Goal: Task Accomplishment & Management: Manage account settings

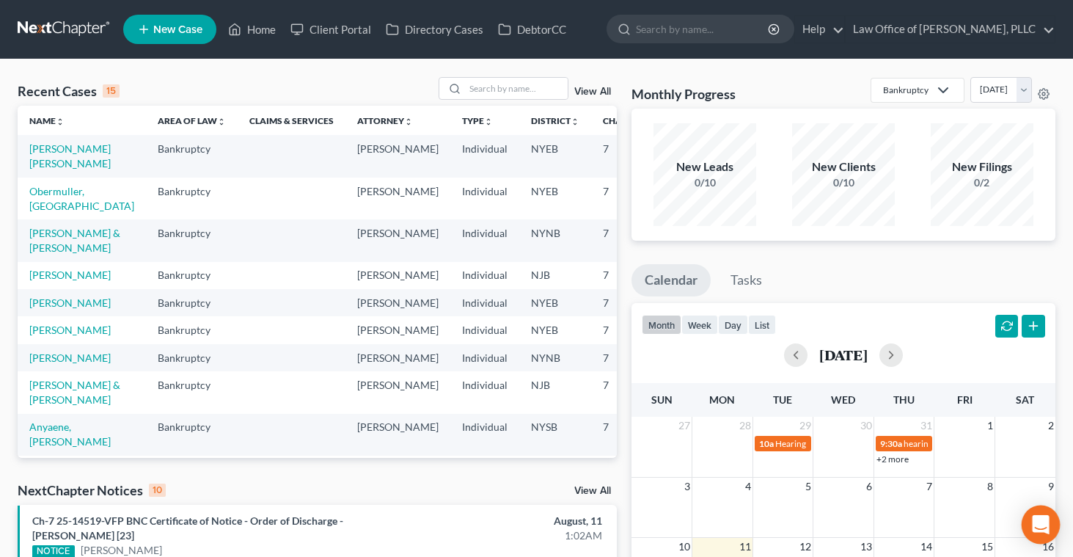
click at [1045, 528] on icon "Open Intercom Messenger" at bounding box center [1040, 524] width 17 height 19
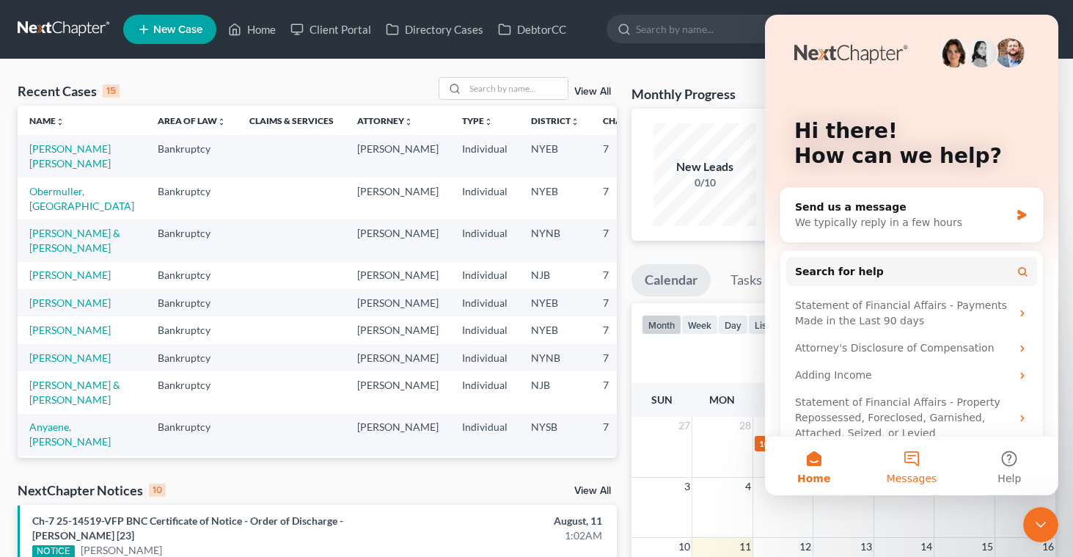
click at [903, 454] on button "Messages" at bounding box center [912, 465] width 98 height 59
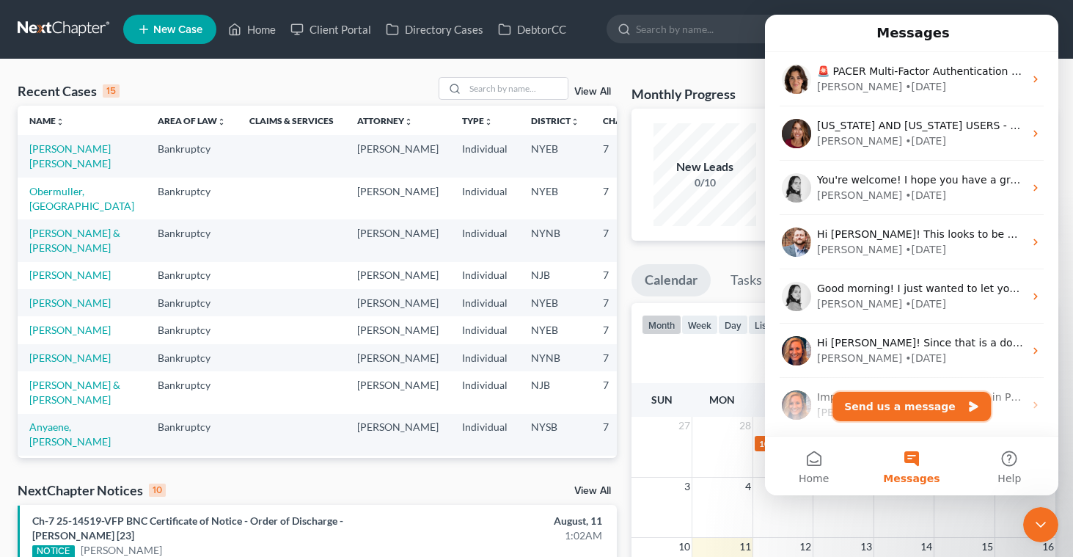
click at [860, 402] on button "Send us a message" at bounding box center [911, 406] width 158 height 29
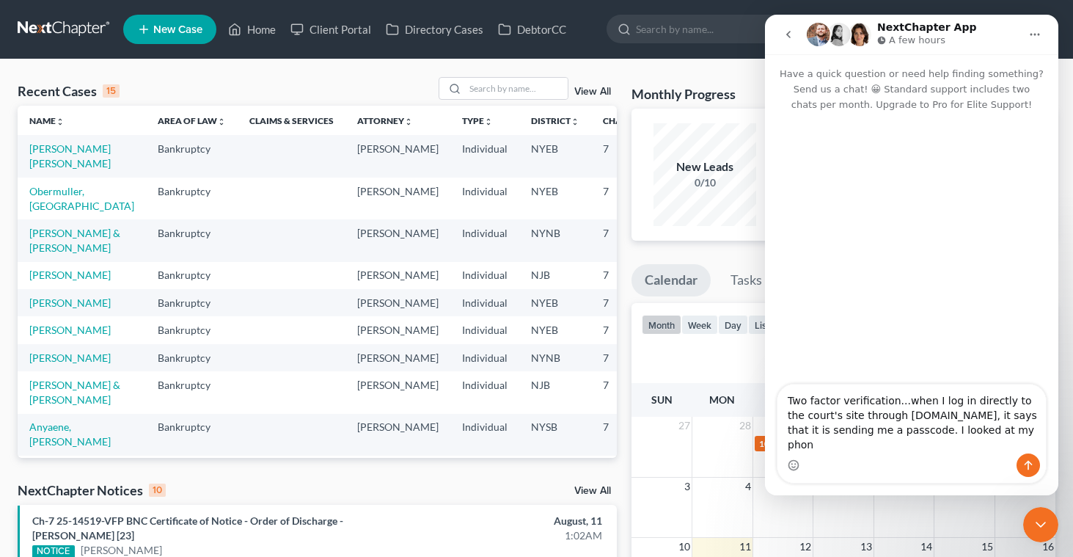
type textarea "Two factor verification...when I log in directly to the court's site through [D…"
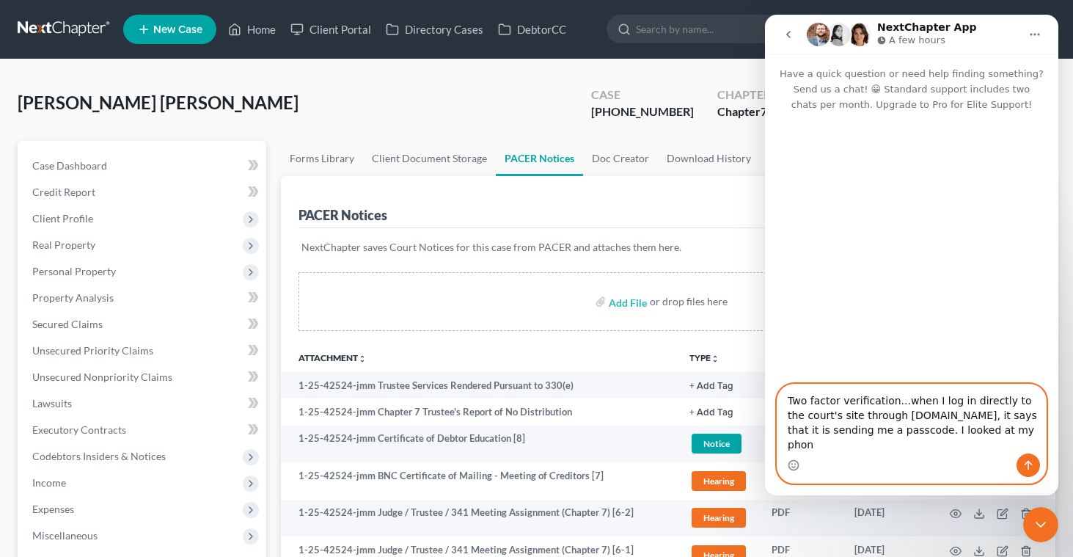
drag, startPoint x: 784, startPoint y: 412, endPoint x: 1056, endPoint y: 458, distance: 276.0
click at [1056, 458] on div "Two factor verification...when I log in directly to the court's site through [D…" at bounding box center [911, 434] width 293 height 100
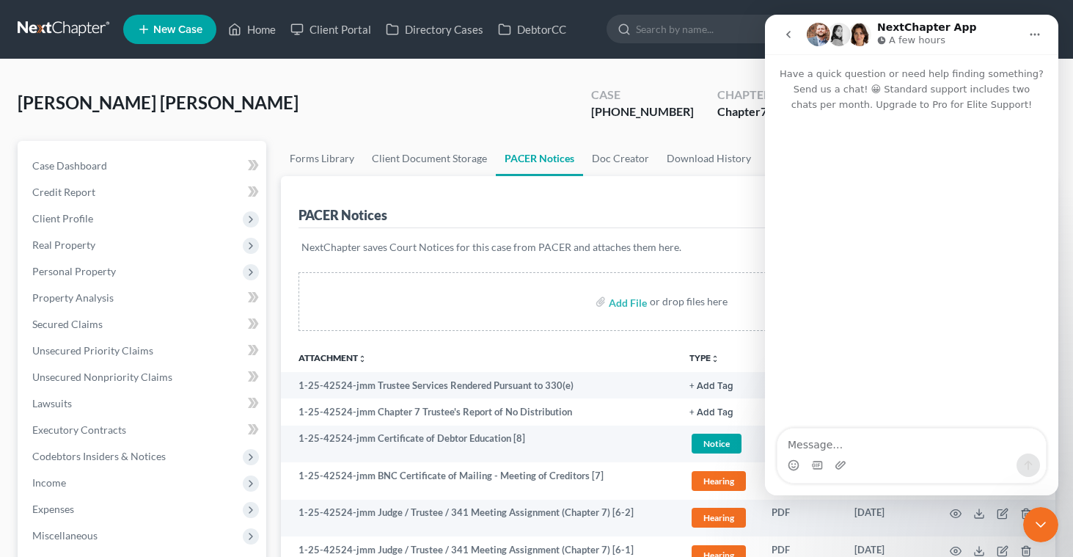
click at [1047, 532] on icon "Close Intercom Messenger" at bounding box center [1041, 525] width 18 height 18
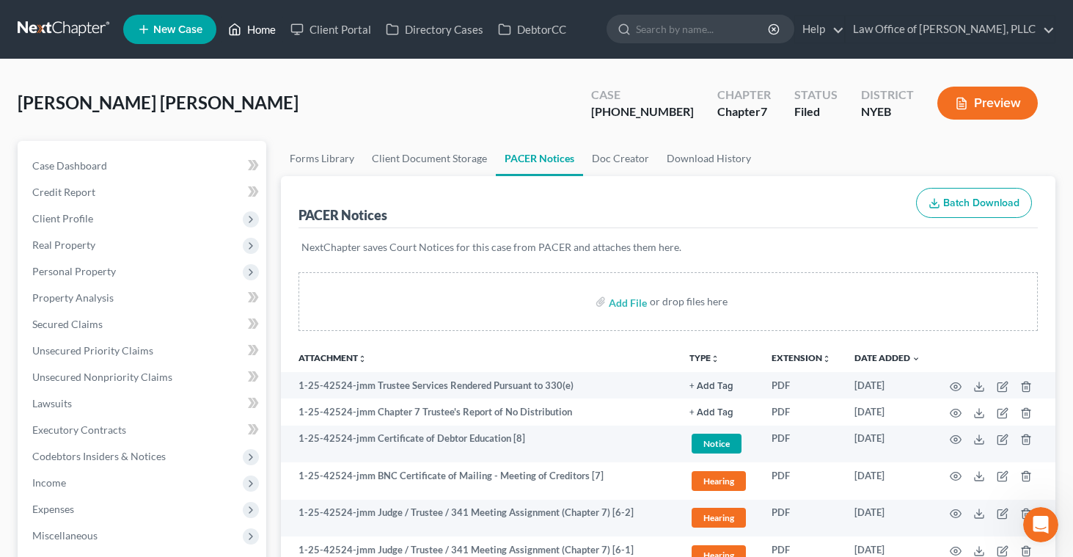
click at [263, 34] on link "Home" at bounding box center [252, 29] width 62 height 26
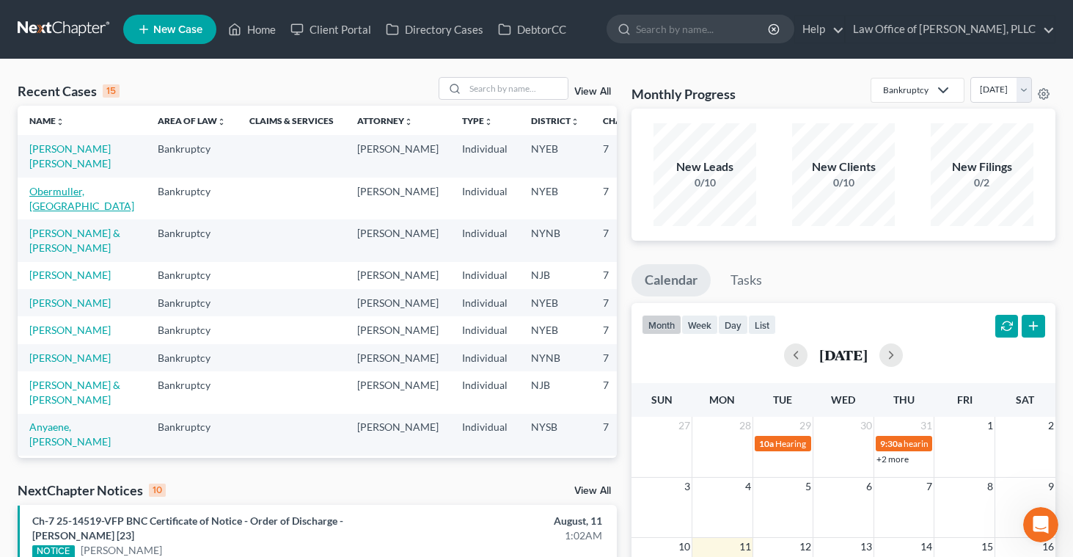
click at [45, 190] on link "Obermuller, [GEOGRAPHIC_DATA]" at bounding box center [81, 198] width 105 height 27
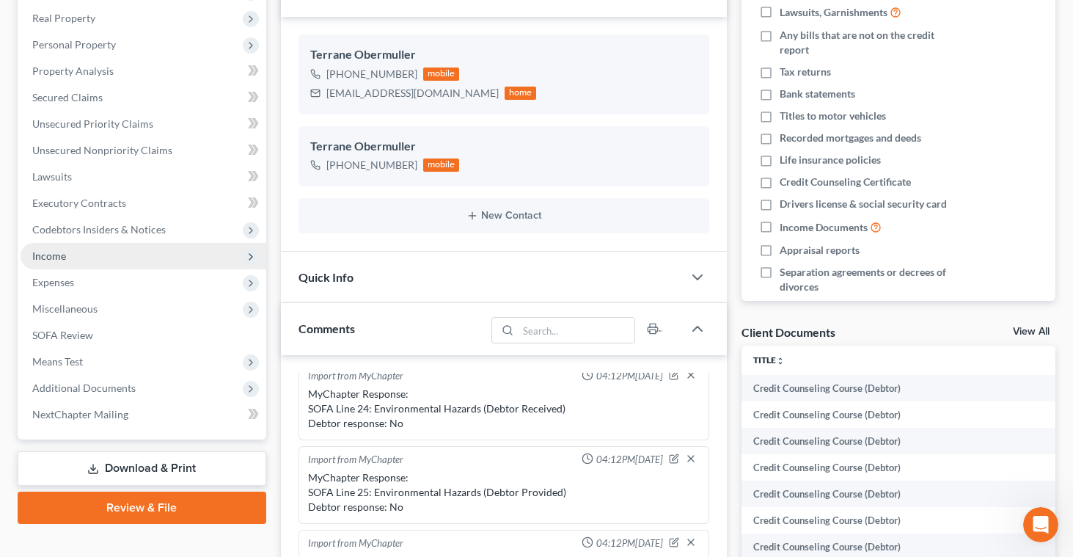
scroll to position [244, 0]
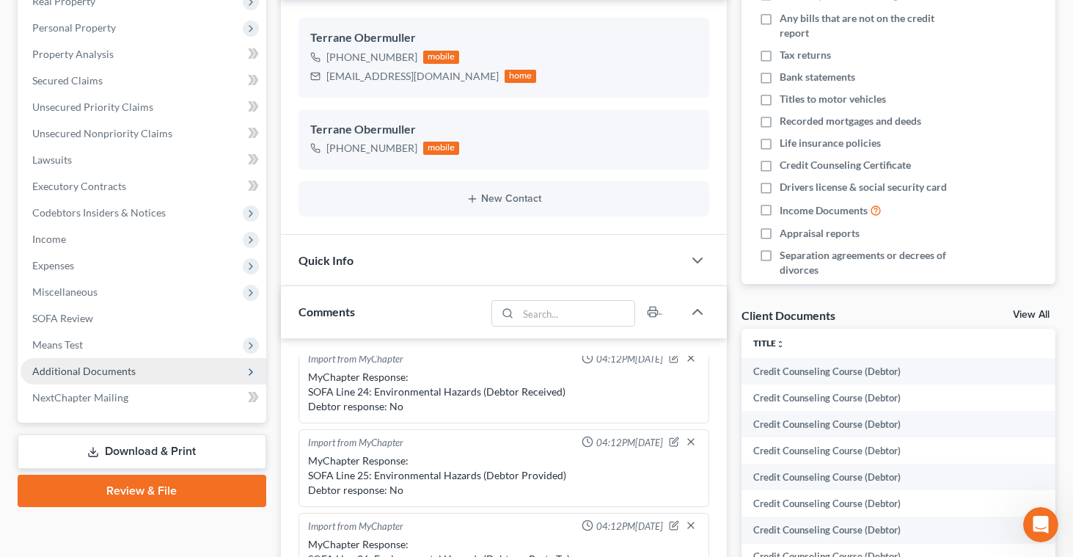
click at [81, 373] on span "Additional Documents" at bounding box center [83, 371] width 103 height 12
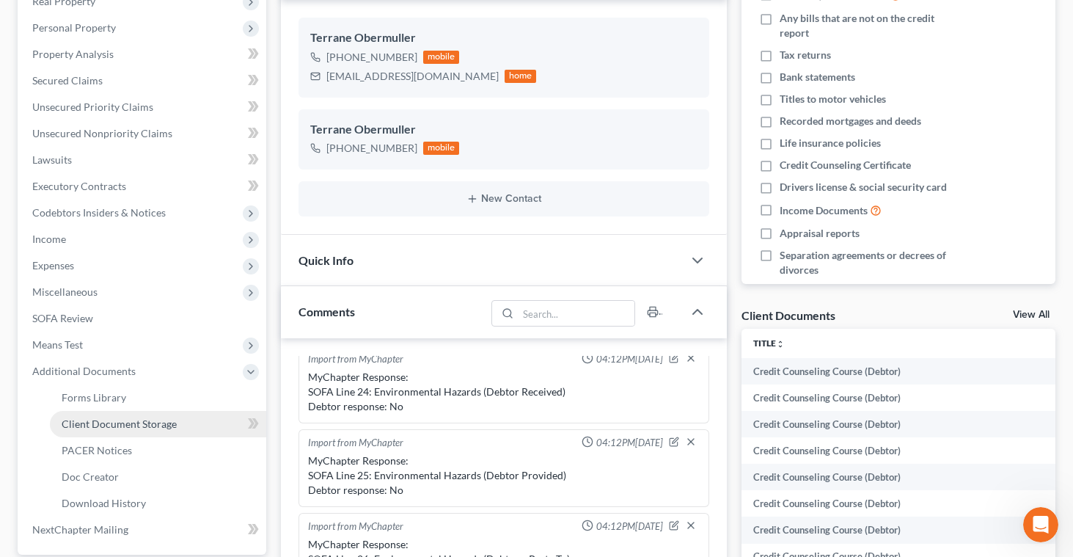
click at [87, 432] on link "Client Document Storage" at bounding box center [158, 424] width 216 height 26
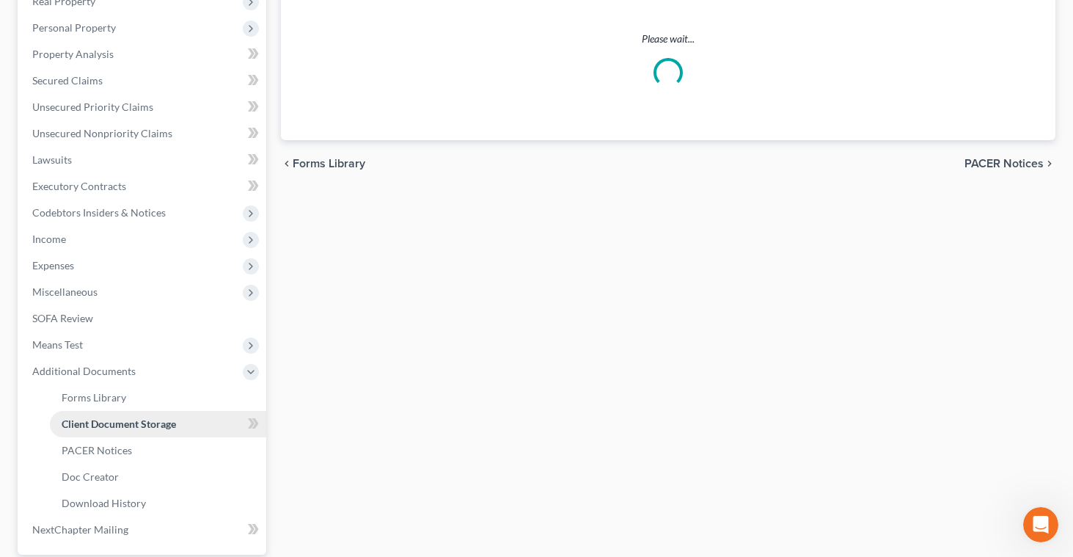
scroll to position [206, 0]
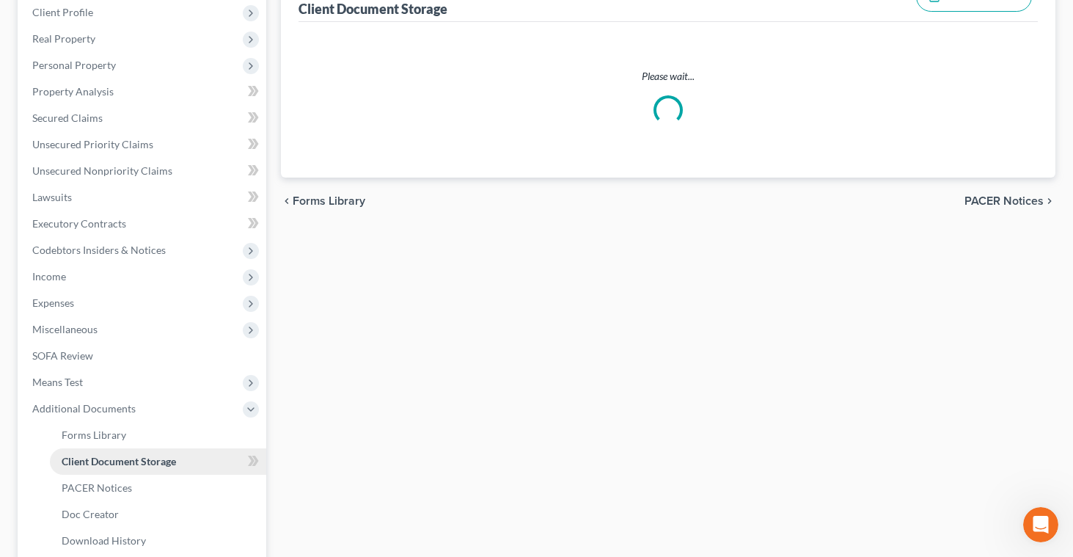
select select "0"
select select "2"
select select "1"
select select "3"
select select "0"
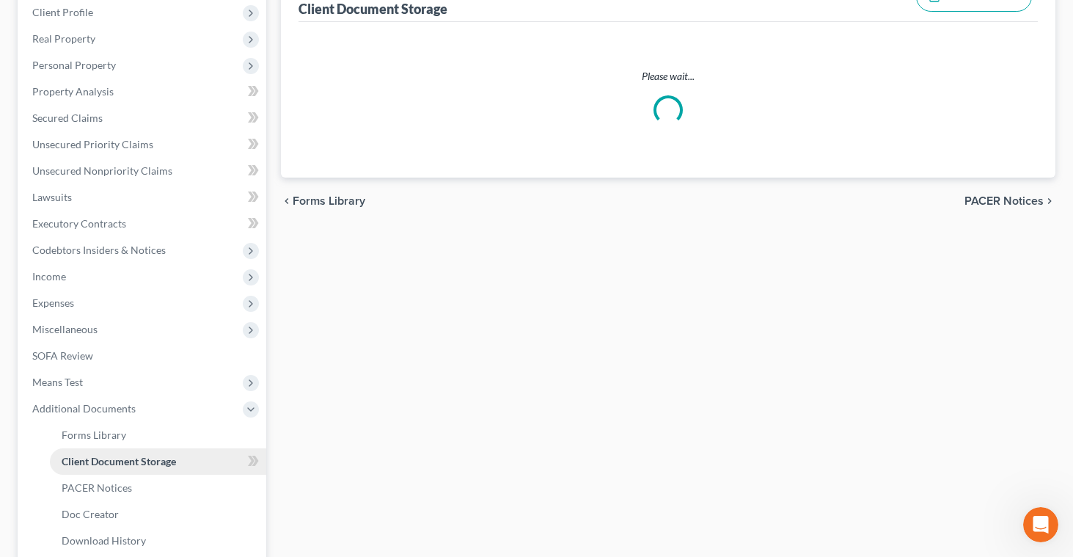
select select "0"
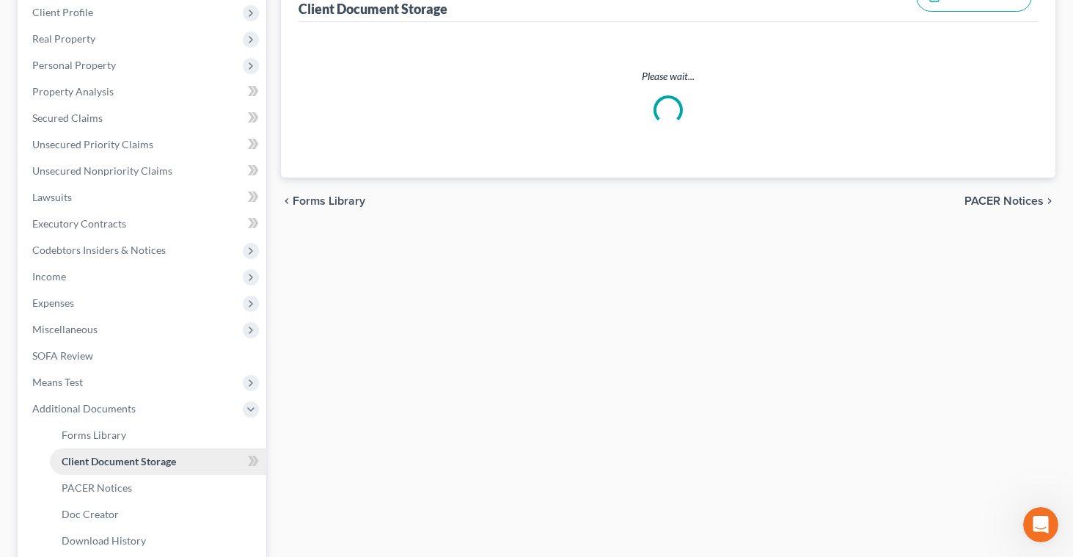
select select "0"
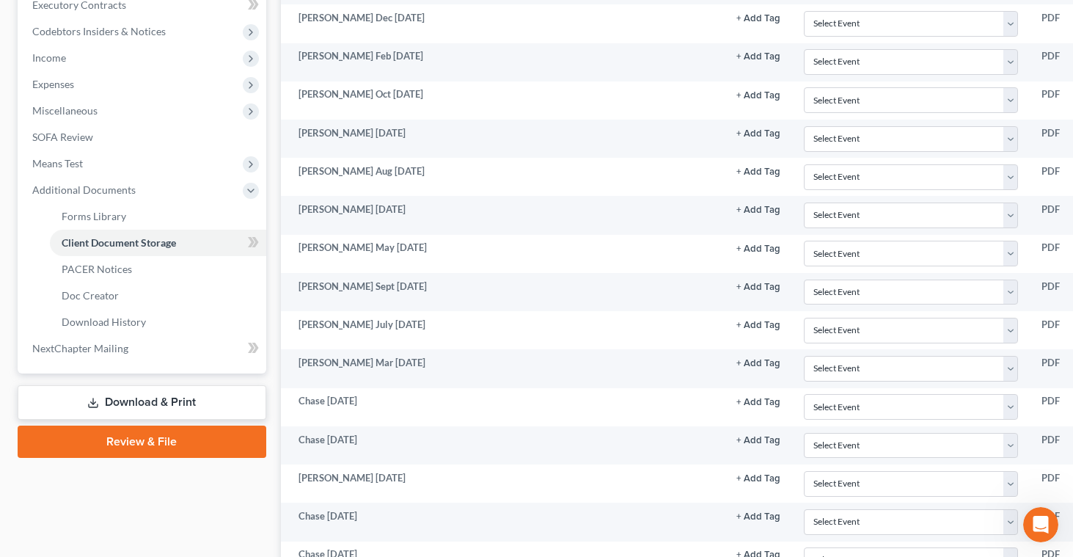
scroll to position [409, 0]
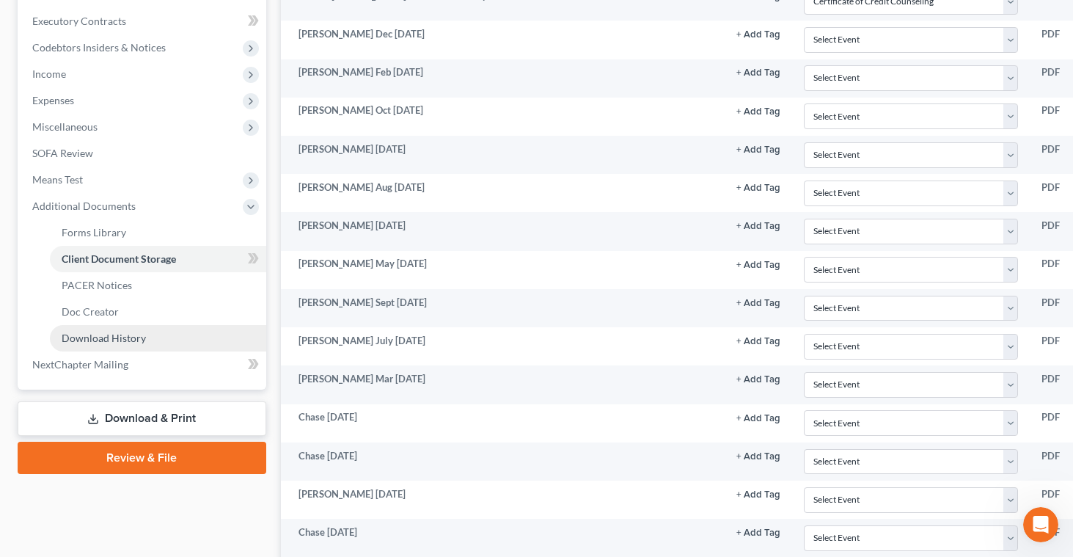
click at [71, 340] on span "Download History" at bounding box center [104, 338] width 84 height 12
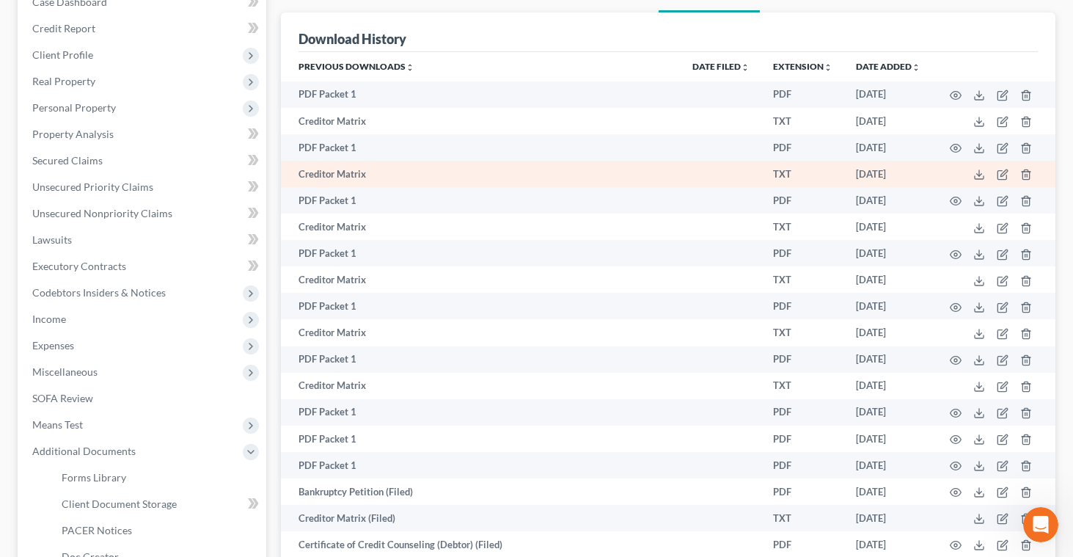
scroll to position [380, 0]
